Goal: Task Accomplishment & Management: Complete application form

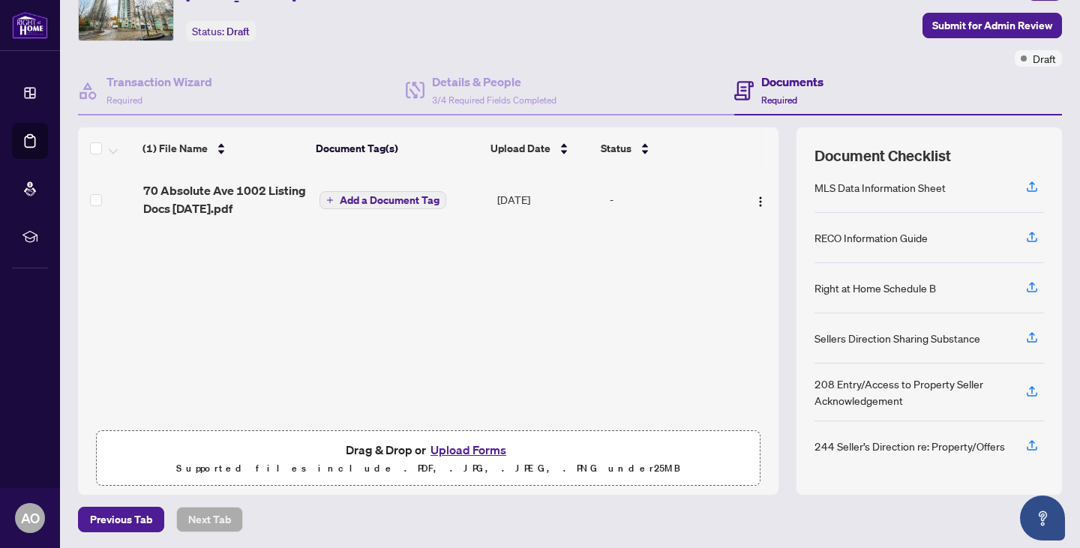
scroll to position [79, 0]
click at [439, 442] on button "Upload Forms" at bounding box center [468, 450] width 85 height 20
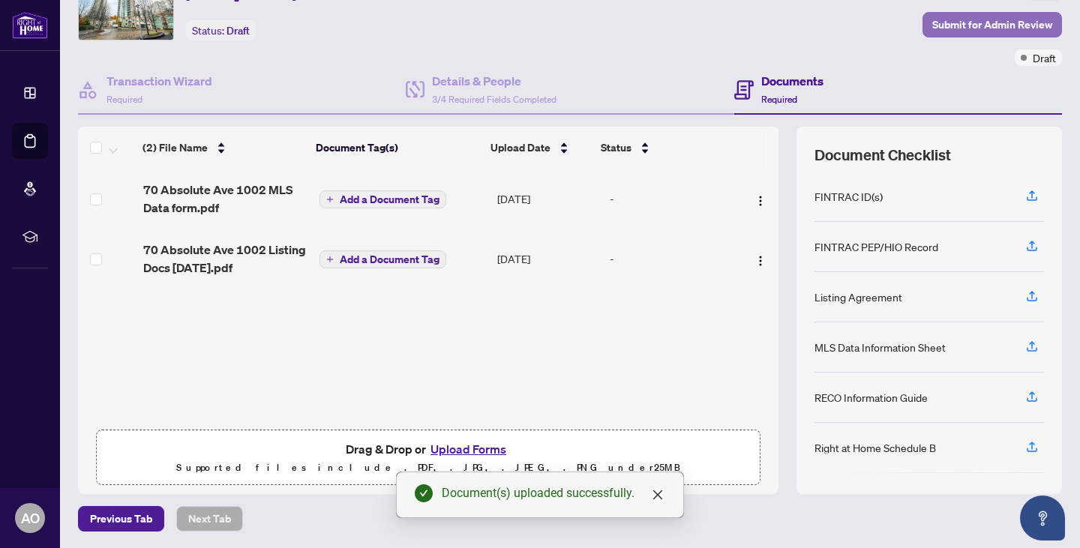
click at [978, 22] on span "Submit for Admin Review" at bounding box center [992, 25] width 120 height 24
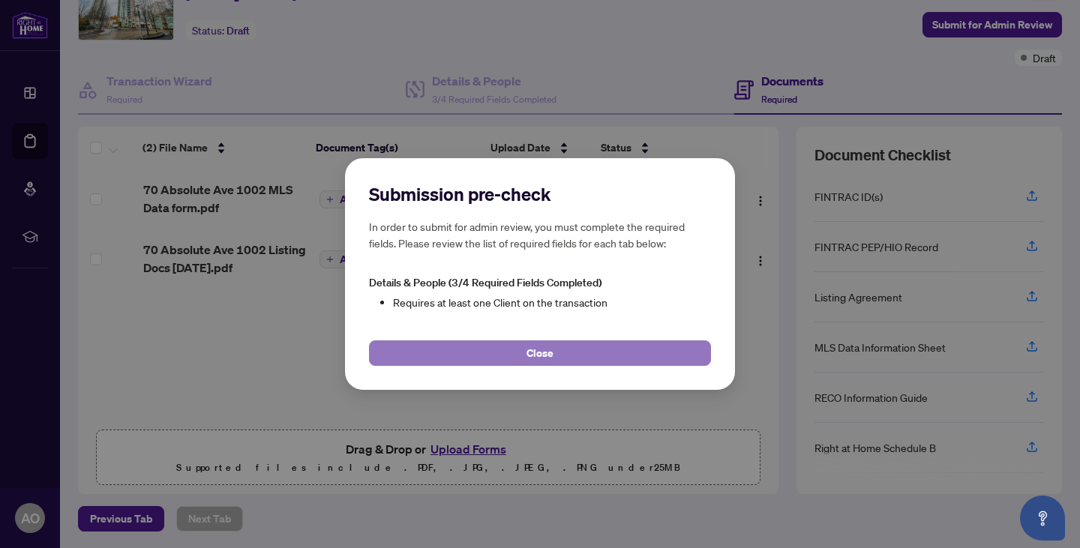
click at [521, 356] on button "Close" at bounding box center [540, 354] width 342 height 26
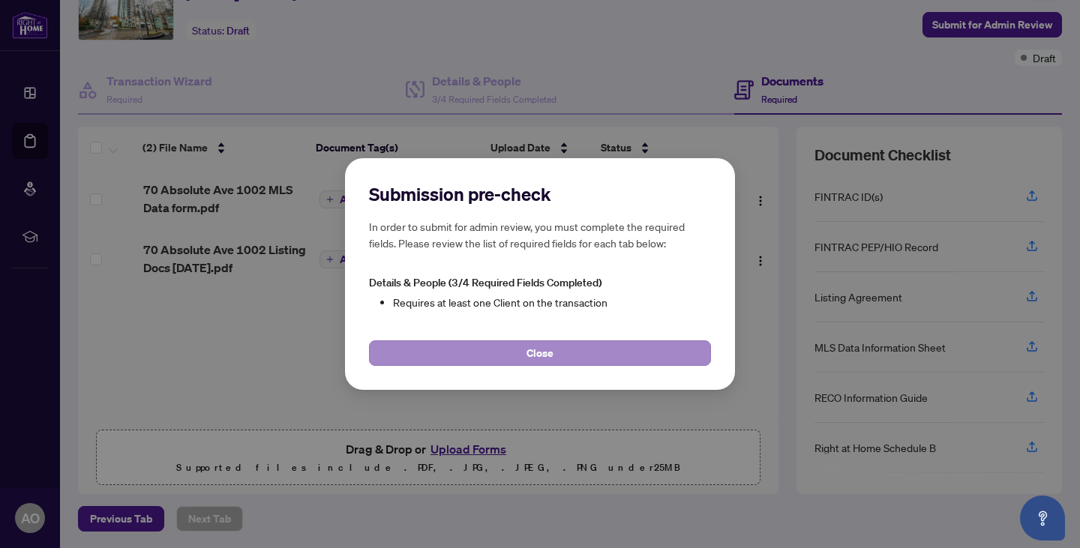
click at [521, 356] on div "Submission pre-check In order to submit for admin review, you must complete the…" at bounding box center [540, 274] width 1080 height 548
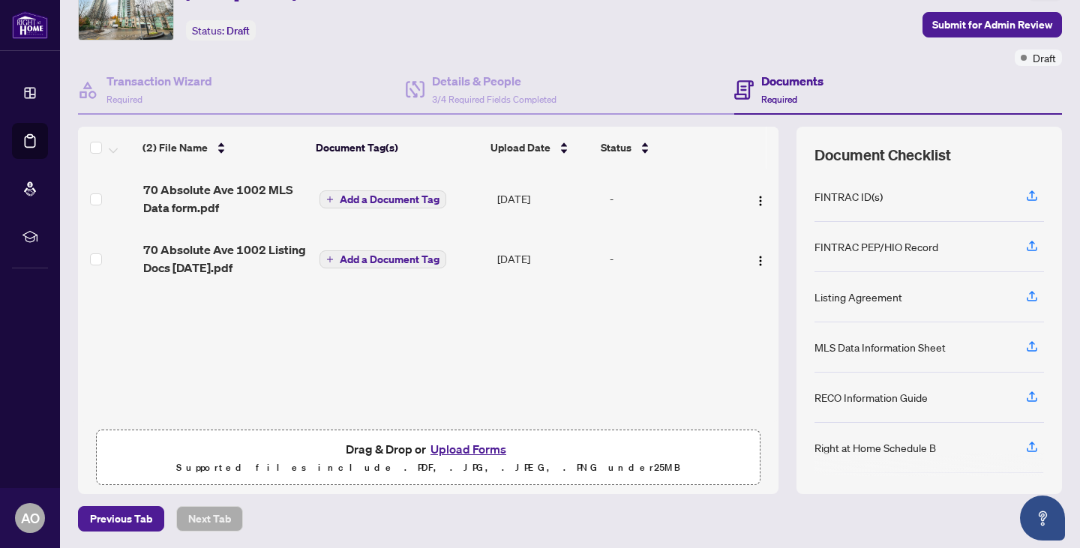
click at [482, 62] on div "Ticket #: 56546 [STREET_ADDRESS] Status: Draft" at bounding box center [457, 17] width 764 height 98
click at [475, 84] on h4 "Details & People" at bounding box center [494, 81] width 125 height 18
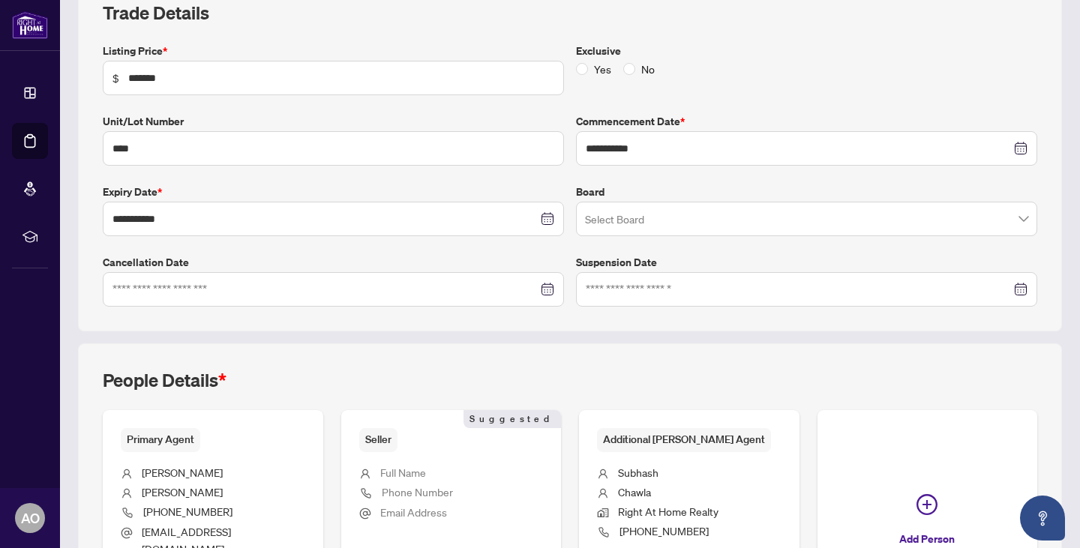
scroll to position [395, 0]
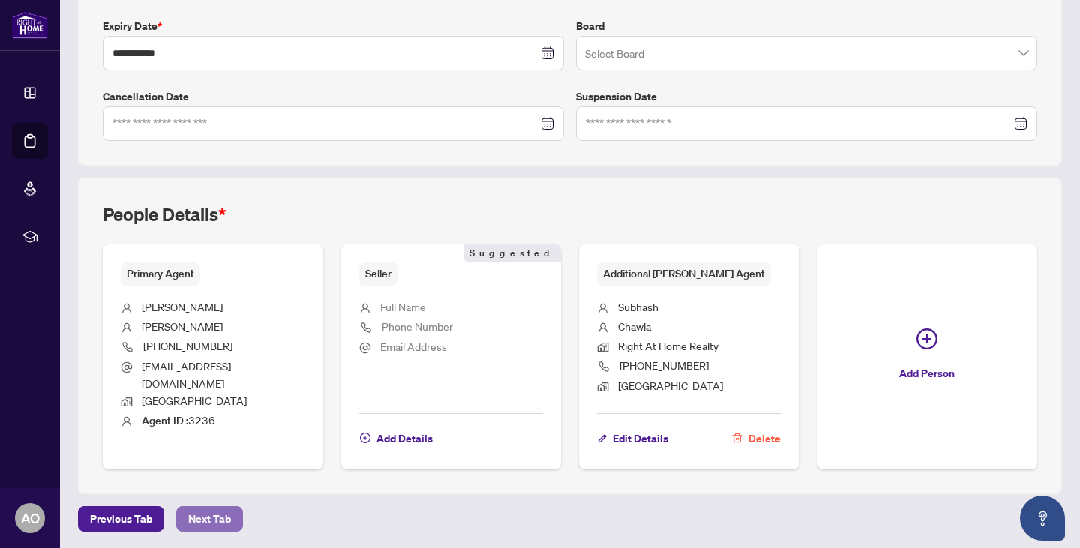
click at [202, 516] on span "Next Tab" at bounding box center [209, 519] width 43 height 24
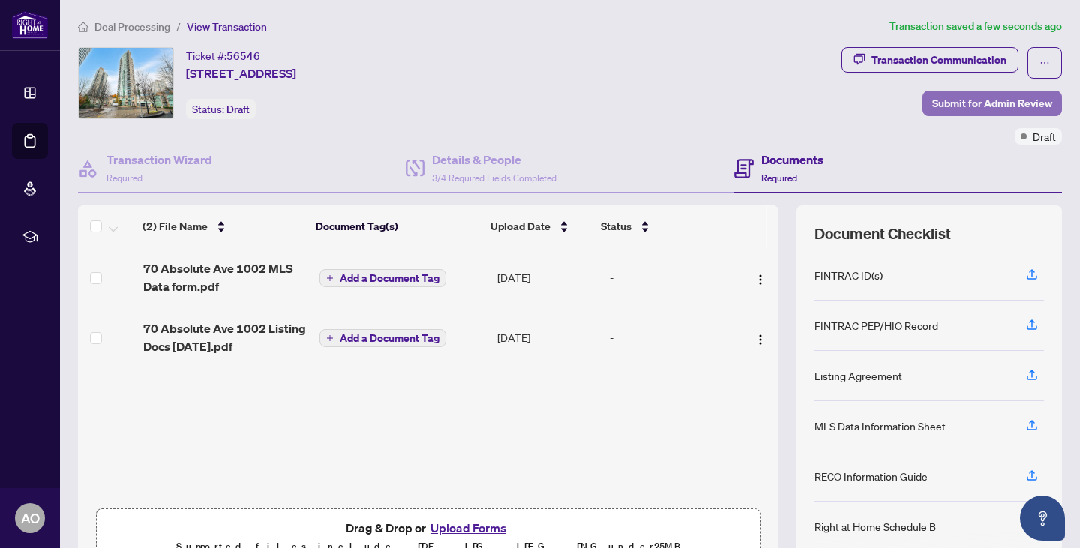
click at [1003, 102] on span "Submit for Admin Review" at bounding box center [992, 104] width 120 height 24
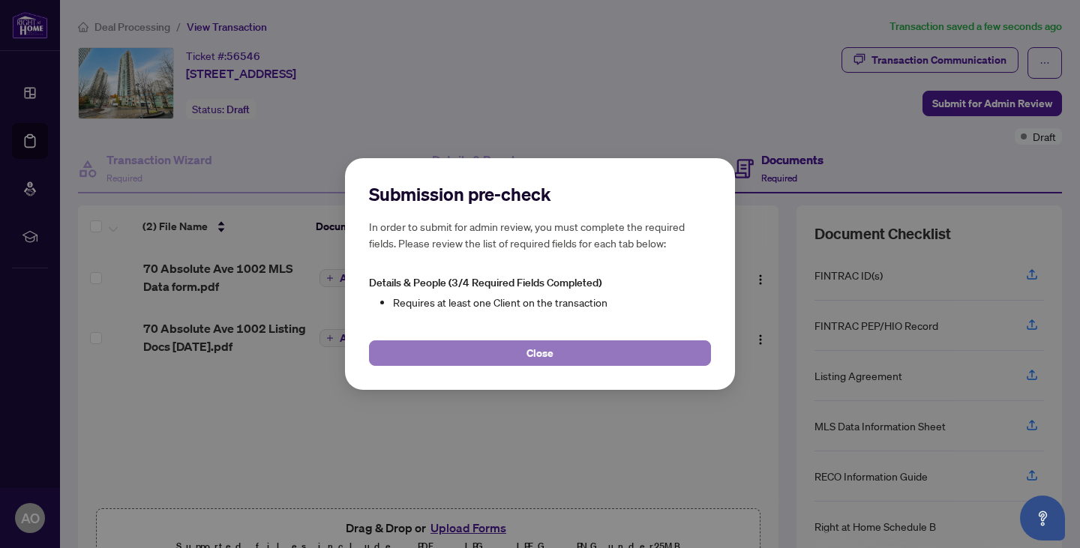
click at [493, 356] on button "Close" at bounding box center [540, 354] width 342 height 26
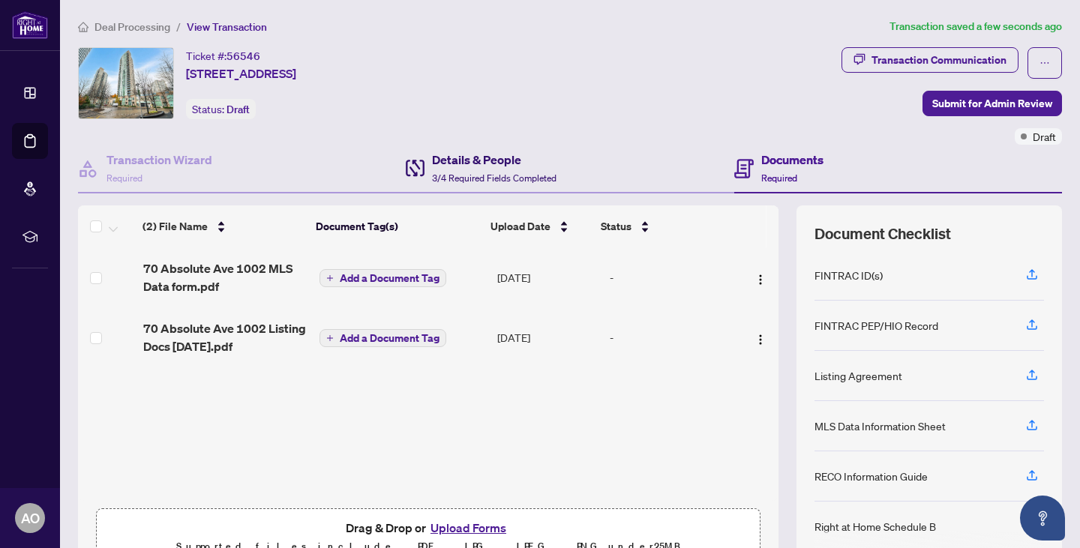
click at [458, 176] on span "3/4 Required Fields Completed" at bounding box center [494, 178] width 125 height 11
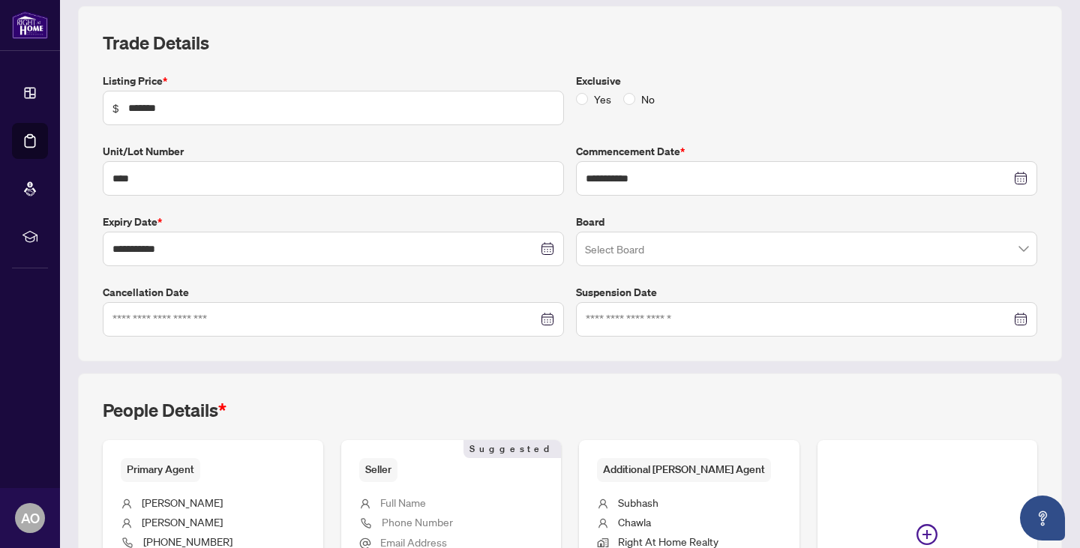
scroll to position [395, 0]
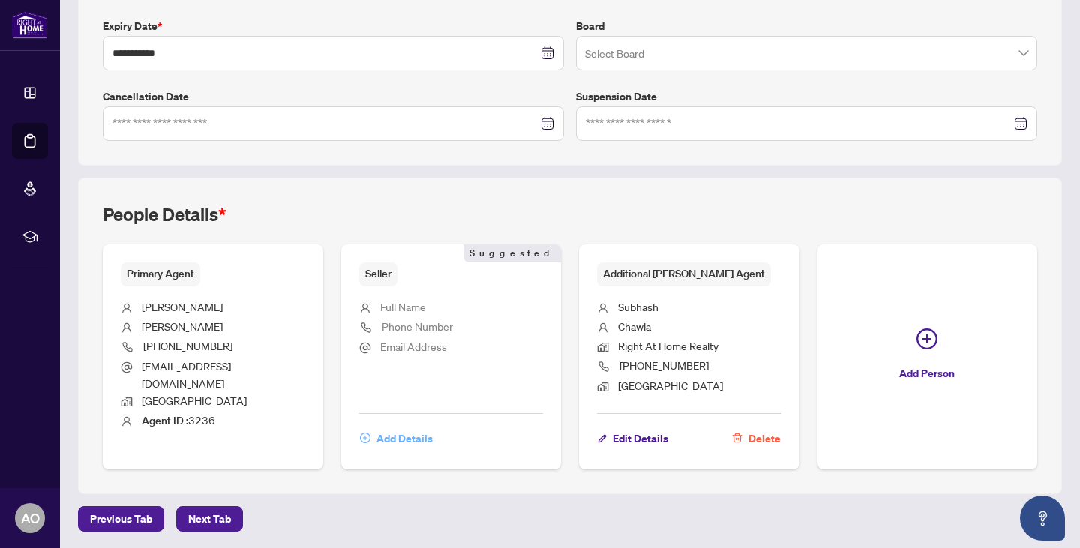
click at [364, 439] on icon "plus-circle" at bounding box center [365, 438] width 11 height 11
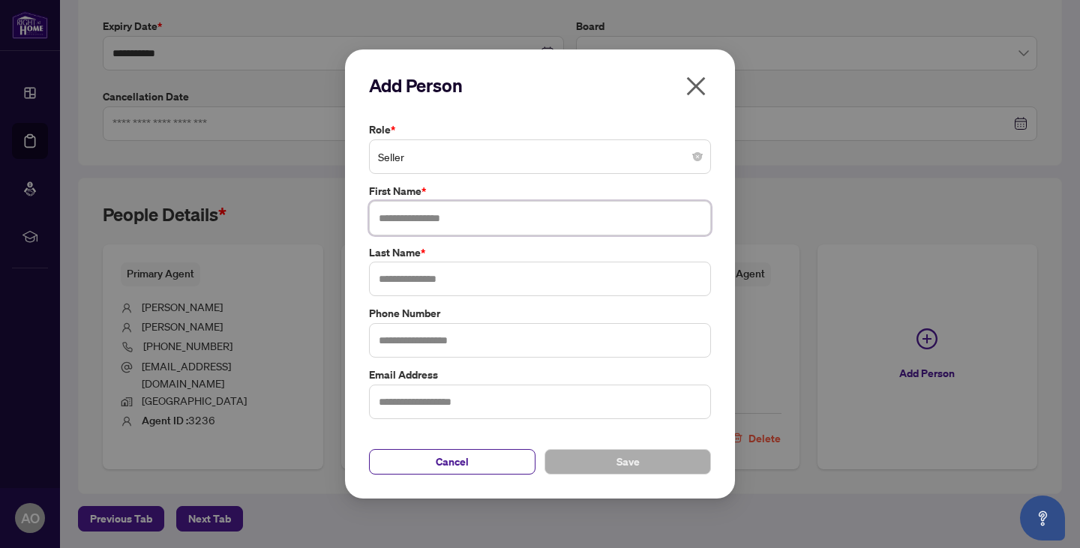
click at [407, 219] on input "text" at bounding box center [540, 218] width 342 height 35
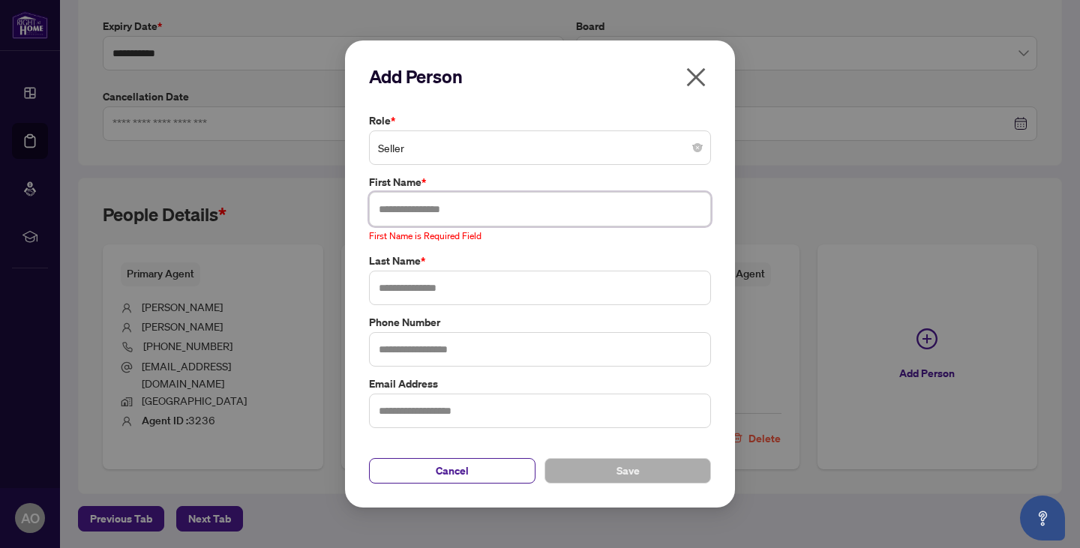
paste input "**********"
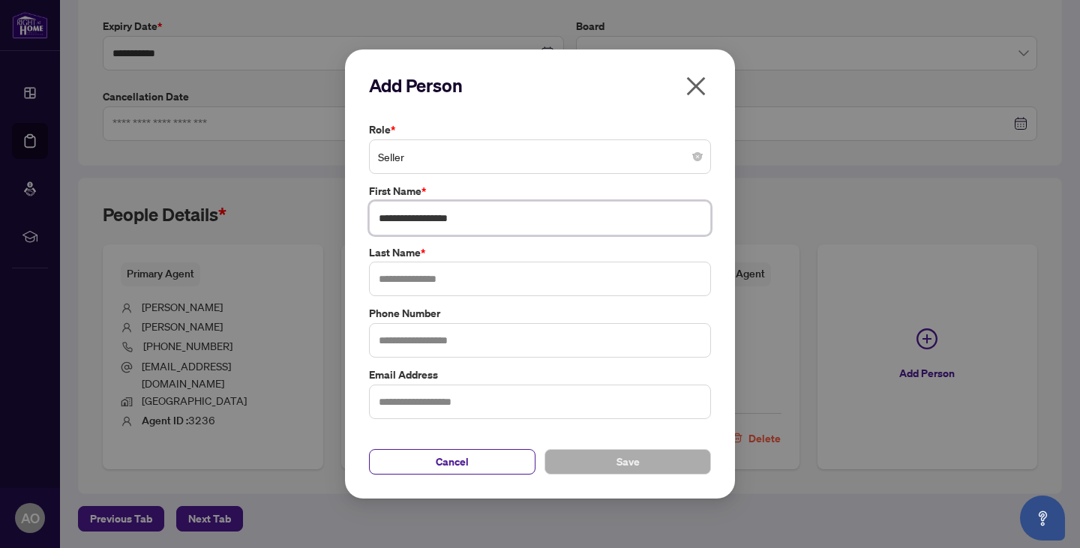
drag, startPoint x: 455, startPoint y: 218, endPoint x: 526, endPoint y: 218, distance: 71.3
click at [526, 218] on input "**********" at bounding box center [540, 218] width 342 height 35
type input "**********"
click at [415, 287] on input "text" at bounding box center [540, 279] width 342 height 35
type input "****"
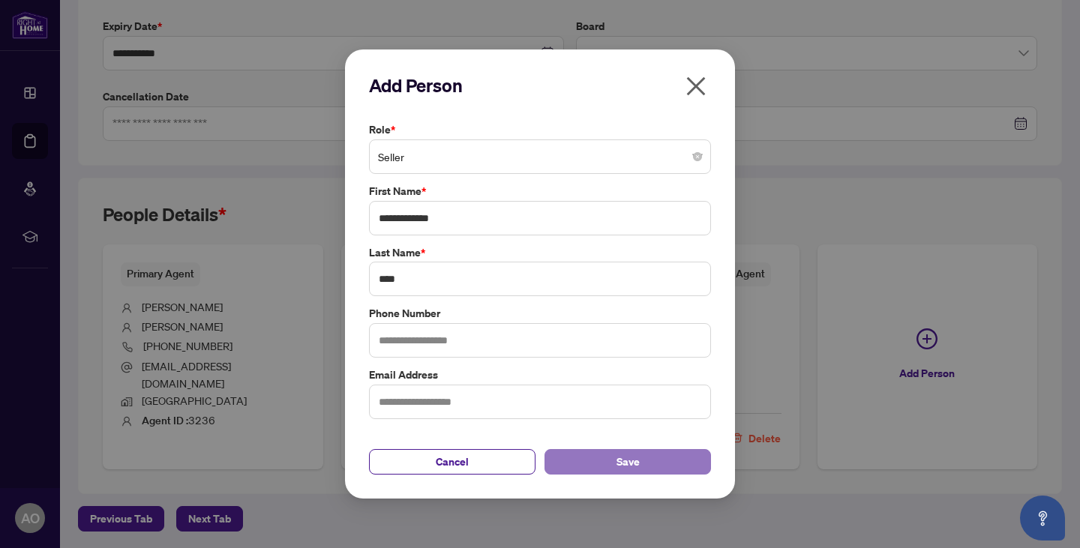
click at [596, 461] on button "Save" at bounding box center [628, 462] width 167 height 26
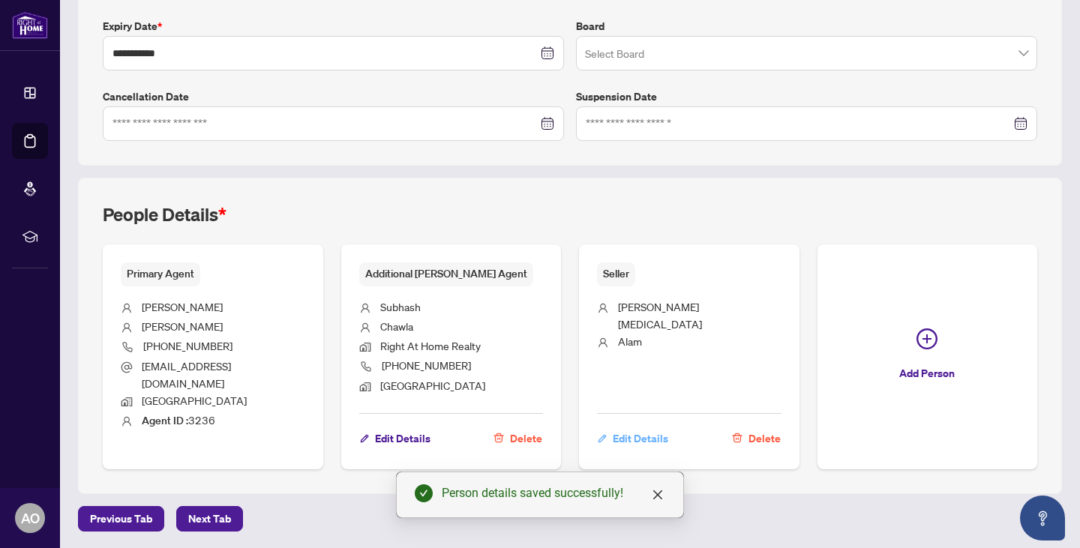
click at [644, 437] on span "Edit Details" at bounding box center [641, 439] width 56 height 24
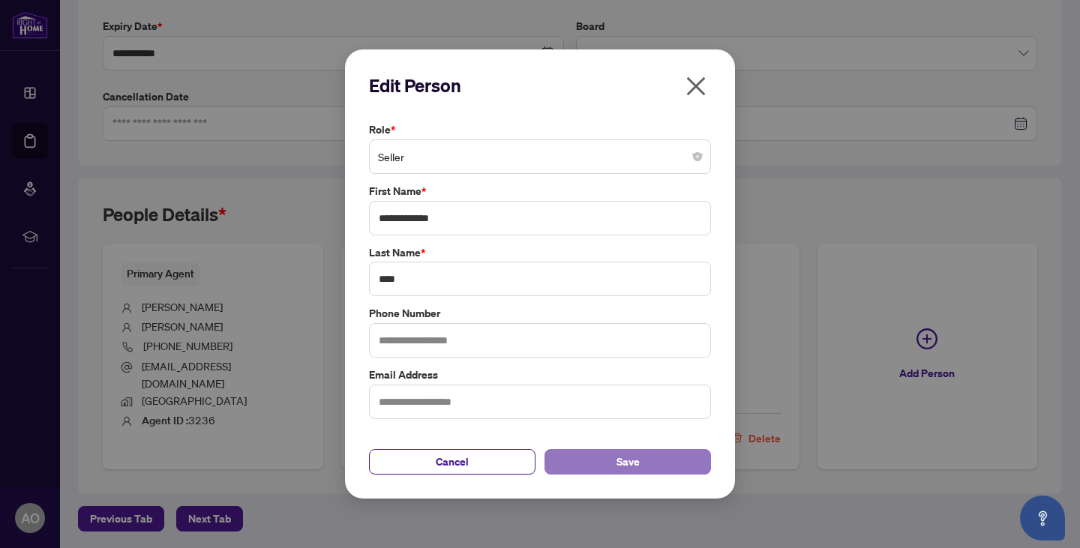
click at [588, 470] on button "Save" at bounding box center [628, 462] width 167 height 26
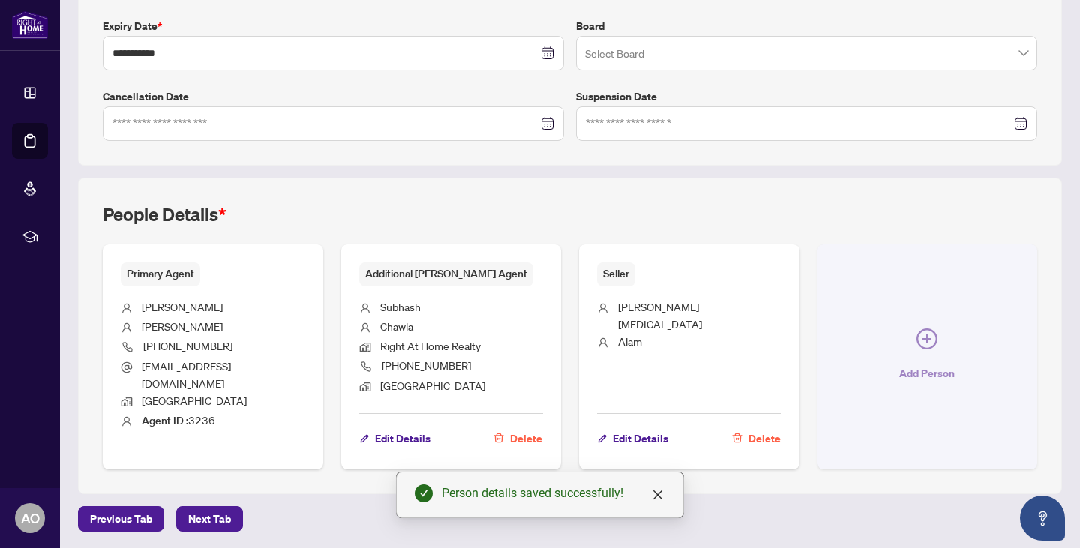
click at [919, 339] on icon "plus-circle" at bounding box center [927, 339] width 21 height 21
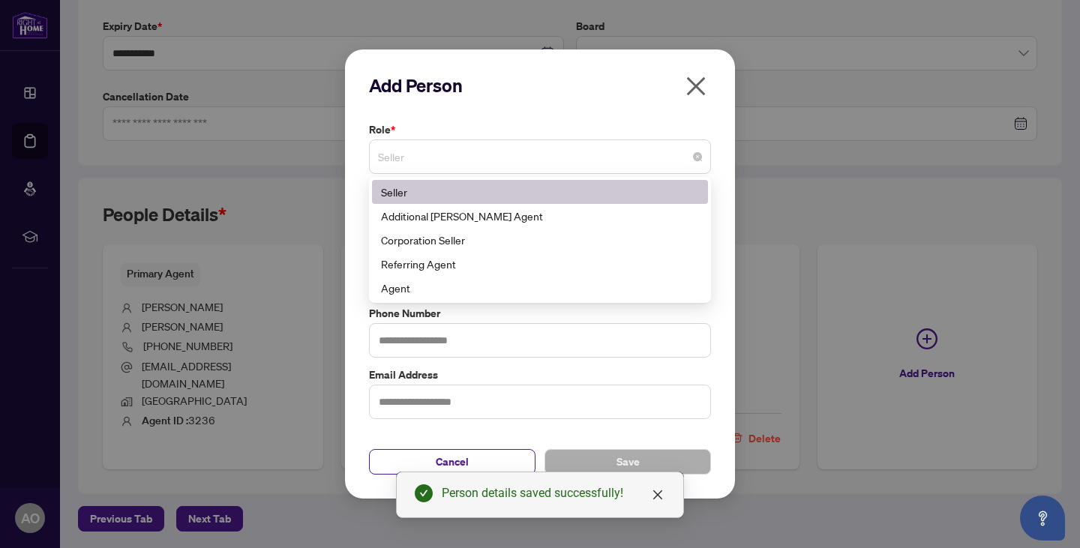
click at [422, 156] on span "Seller" at bounding box center [540, 157] width 324 height 29
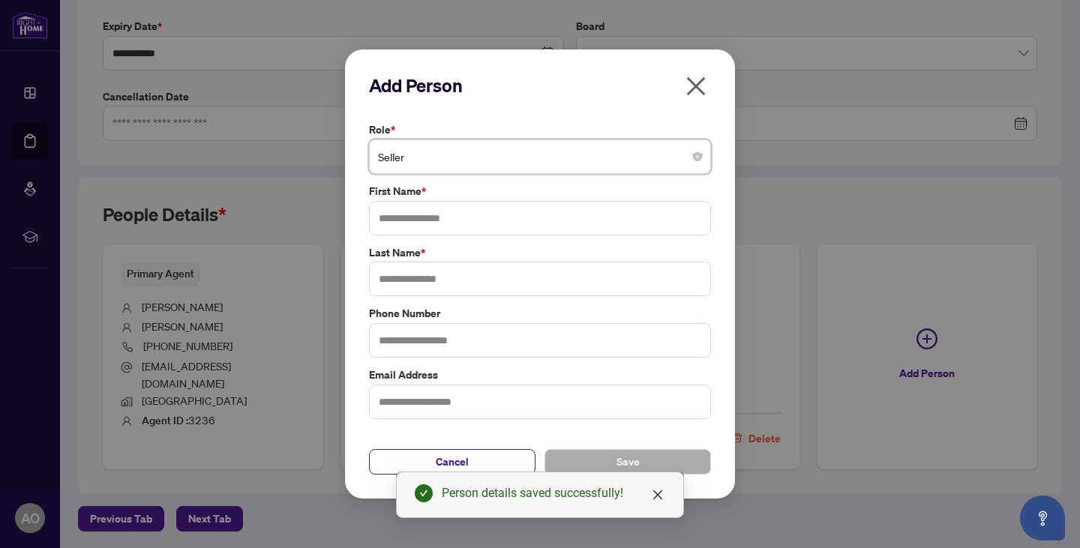
click at [422, 156] on span "Seller" at bounding box center [540, 157] width 324 height 29
click at [401, 215] on input "text" at bounding box center [540, 218] width 342 height 35
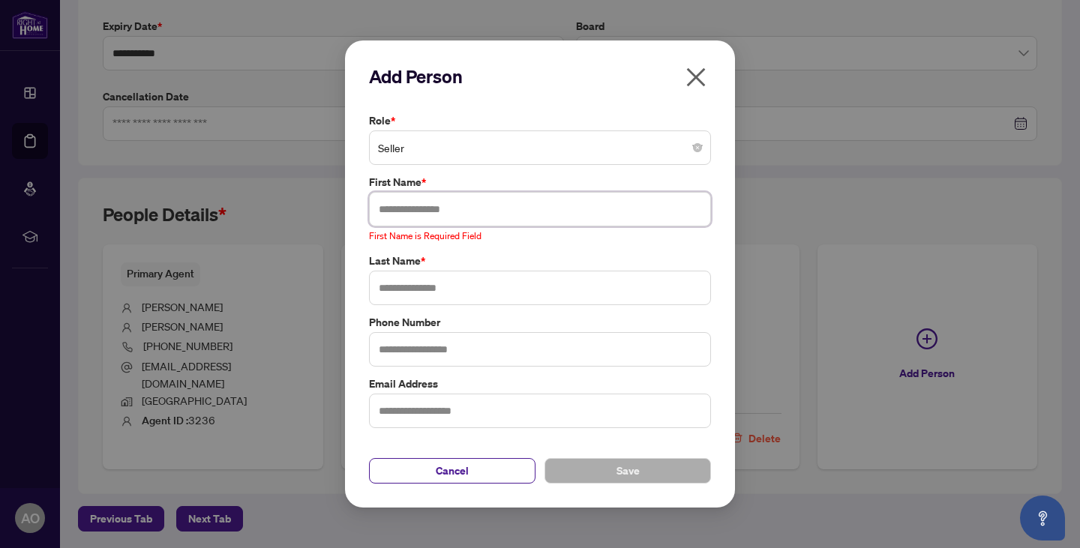
paste input "**********"
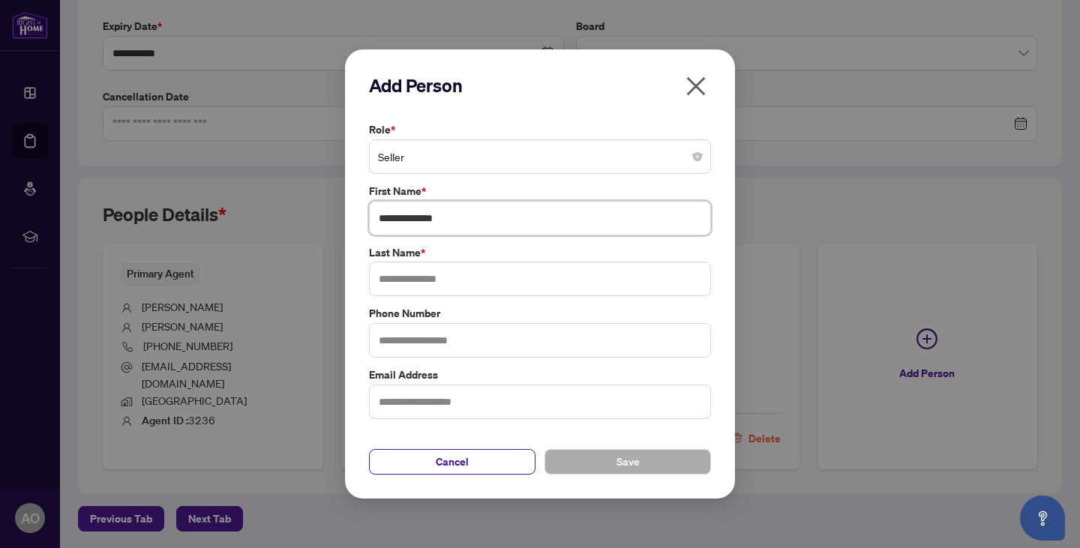
drag, startPoint x: 446, startPoint y: 218, endPoint x: 488, endPoint y: 216, distance: 42.1
click at [488, 216] on input "**********" at bounding box center [540, 218] width 342 height 35
type input "*********"
click at [385, 279] on input "text" at bounding box center [540, 279] width 342 height 35
type input "****"
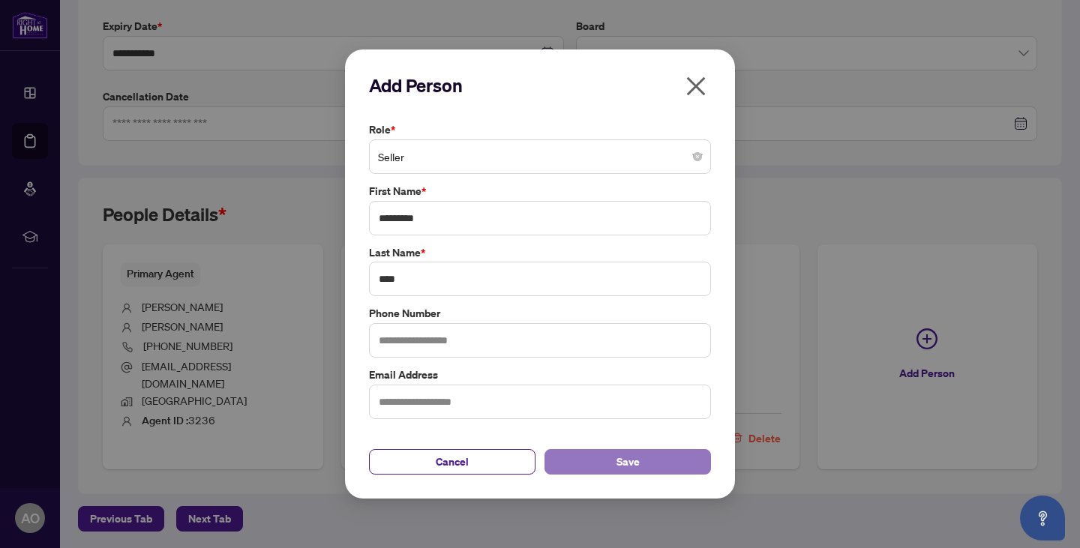
click at [600, 467] on button "Save" at bounding box center [628, 462] width 167 height 26
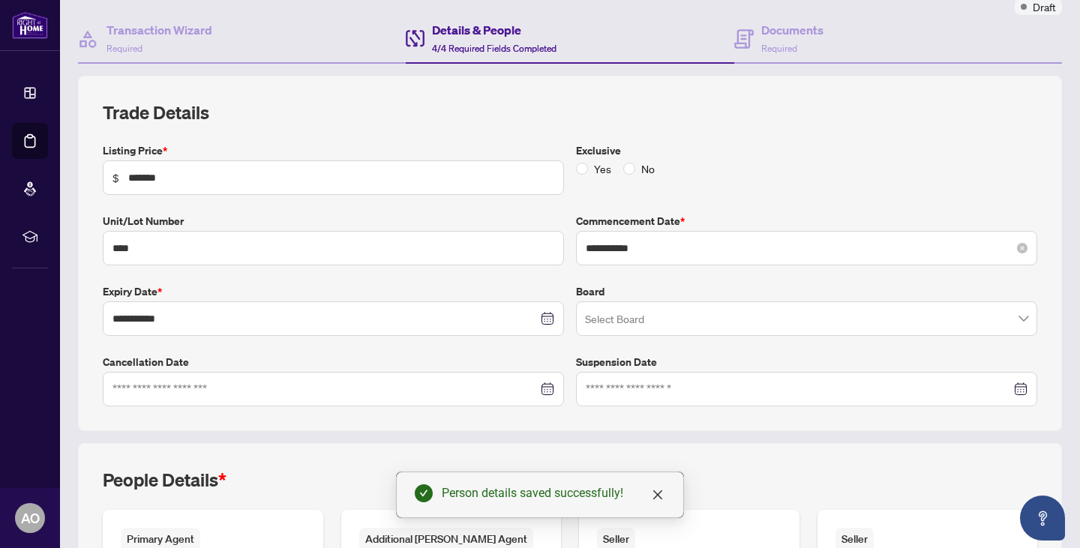
scroll to position [0, 0]
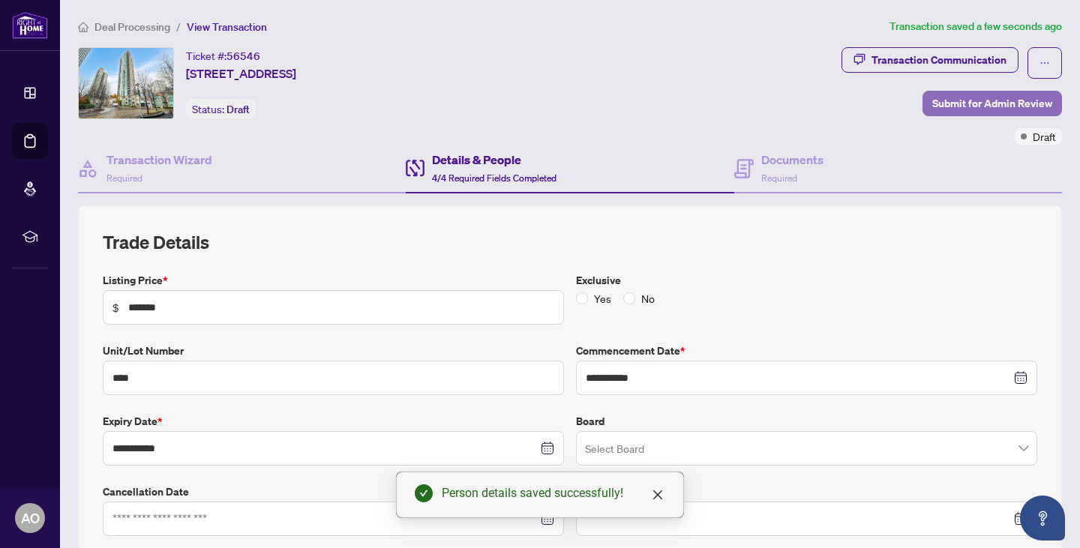
click at [947, 103] on span "Submit for Admin Review" at bounding box center [992, 104] width 120 height 24
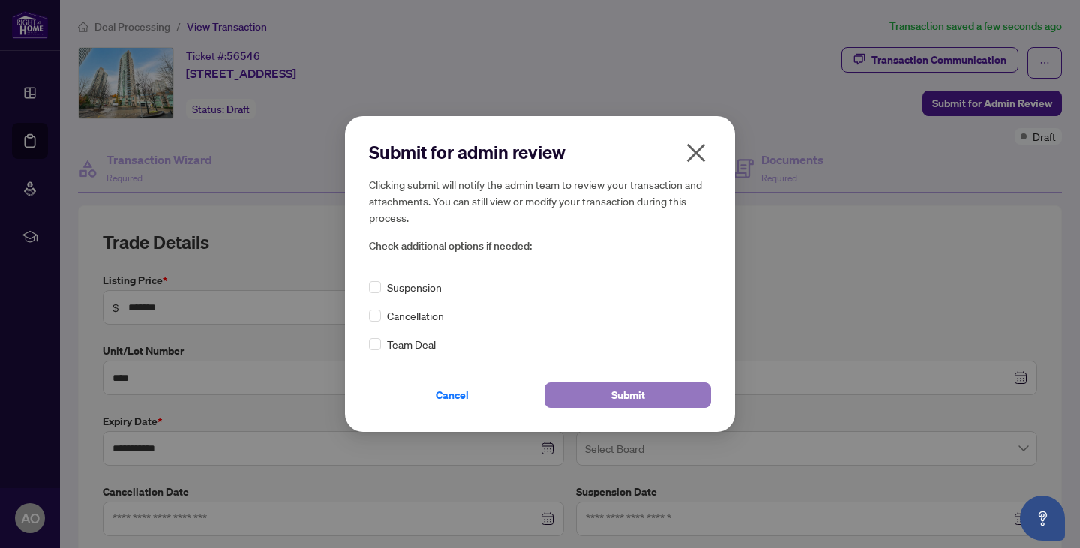
click at [626, 397] on span "Submit" at bounding box center [628, 395] width 34 height 24
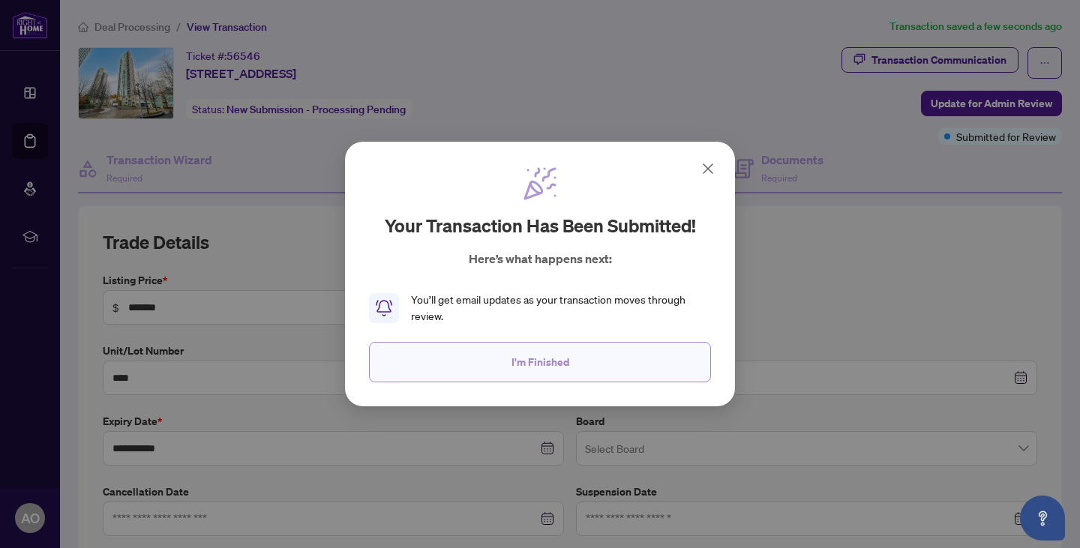
click at [473, 373] on button "I'm Finished" at bounding box center [540, 362] width 342 height 41
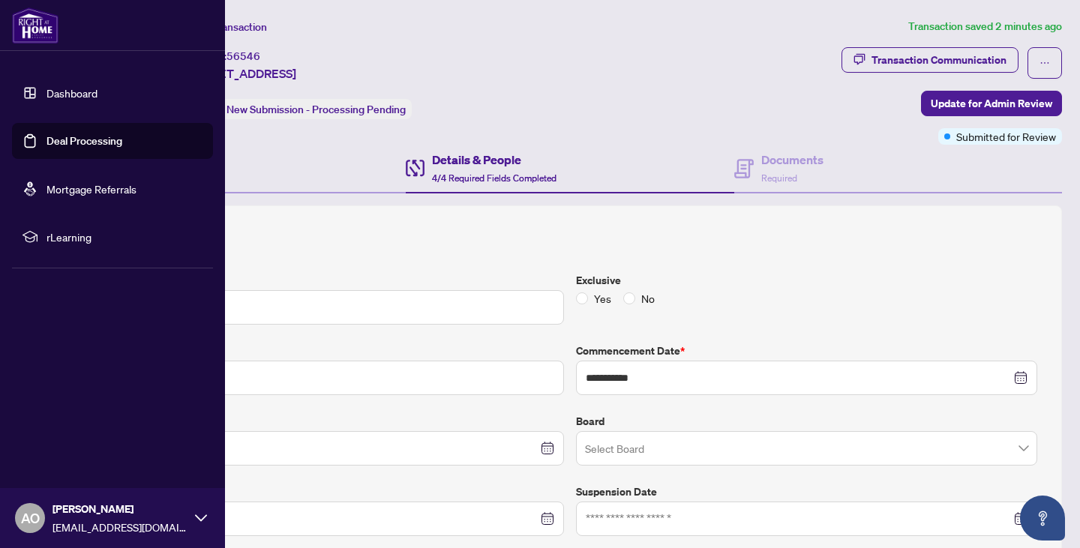
click at [47, 97] on link "Dashboard" at bounding box center [72, 93] width 51 height 14
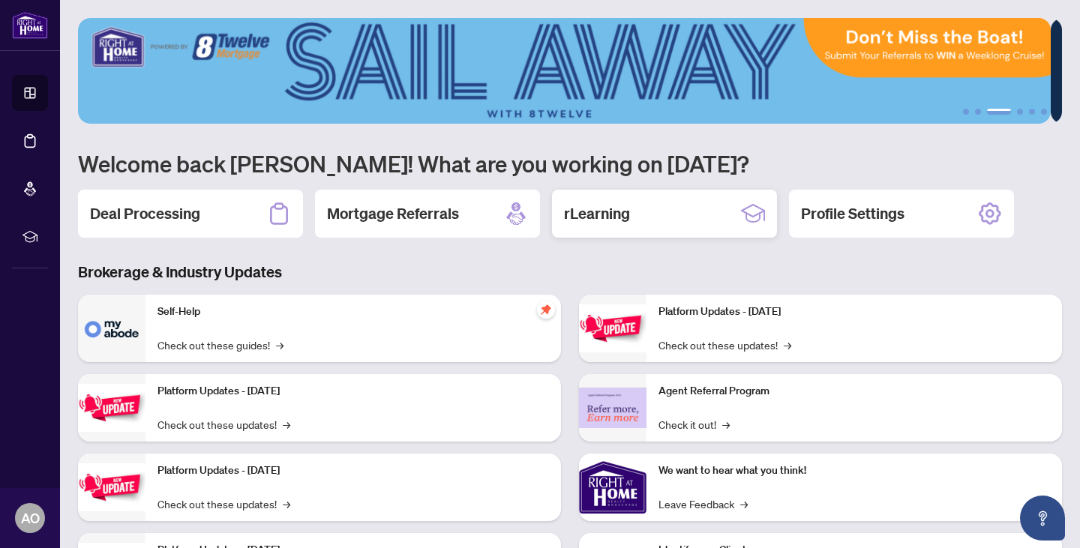
click at [599, 216] on h2 "rLearning" at bounding box center [597, 213] width 66 height 21
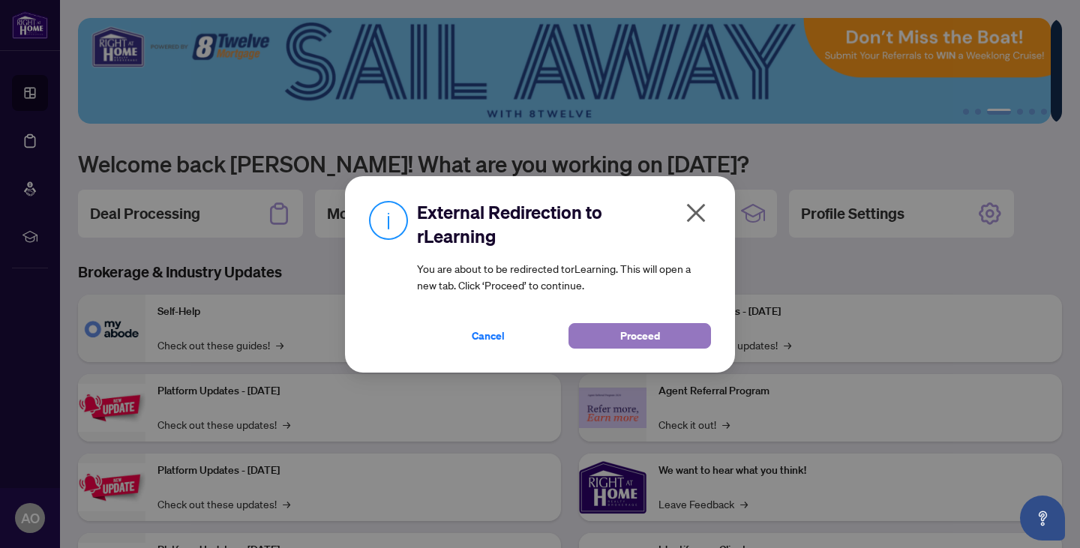
click at [623, 338] on span "Proceed" at bounding box center [640, 336] width 40 height 24
